Goal: Information Seeking & Learning: Learn about a topic

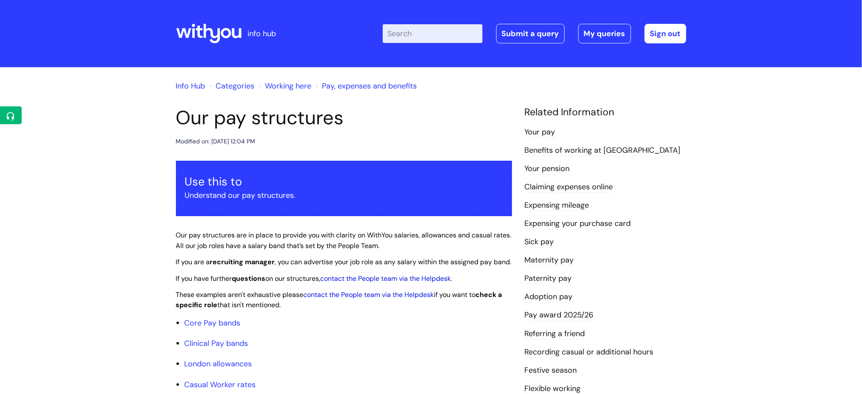
click at [418, 37] on input "Enter your search term here..." at bounding box center [433, 33] width 100 height 19
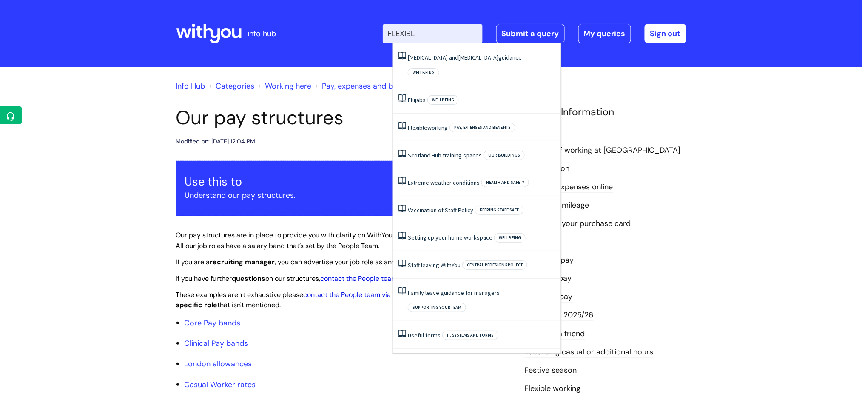
type input "FLEXIBLE"
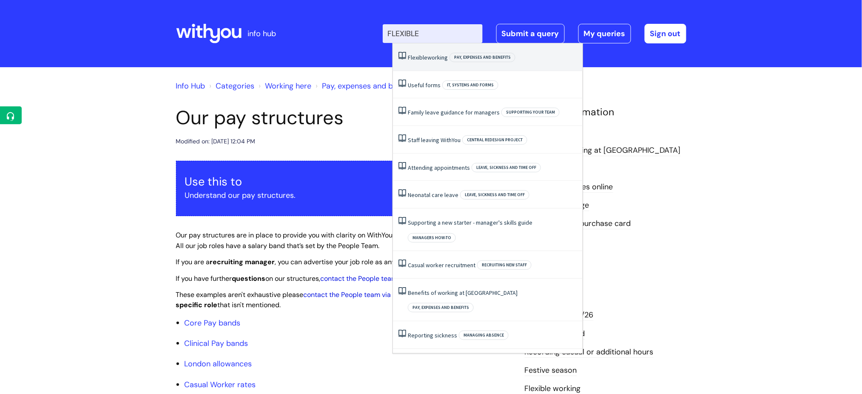
click at [424, 57] on span "Flexible" at bounding box center [418, 58] width 20 height 8
